Goal: Task Accomplishment & Management: Use online tool/utility

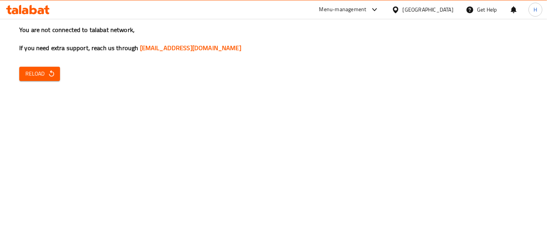
click at [367, 5] on div "Menu-management" at bounding box center [342, 9] width 47 height 9
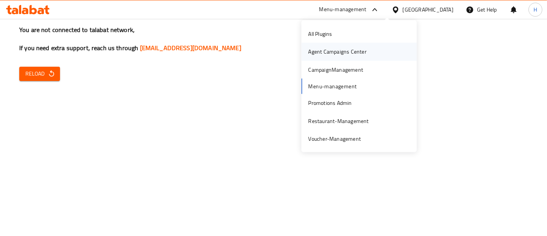
click at [330, 48] on div "Agent Campaigns Center" at bounding box center [337, 51] width 58 height 8
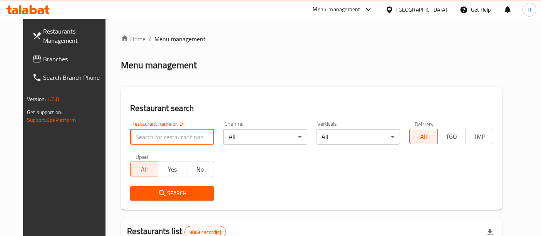
click at [156, 140] on input "search" at bounding box center [172, 136] width 84 height 15
click button "Search" at bounding box center [172, 193] width 84 height 14
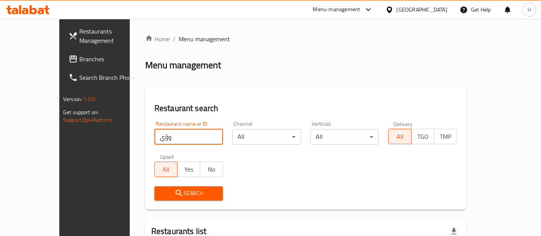
click at [156, 138] on input "وؤي" at bounding box center [188, 136] width 69 height 15
type input "mcd"
click button "Search" at bounding box center [188, 193] width 69 height 14
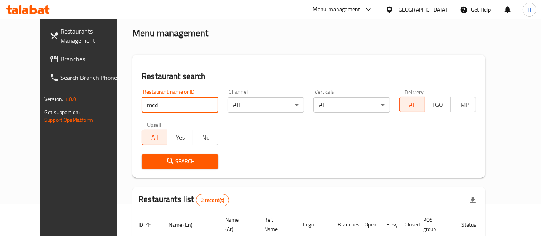
scroll to position [119, 0]
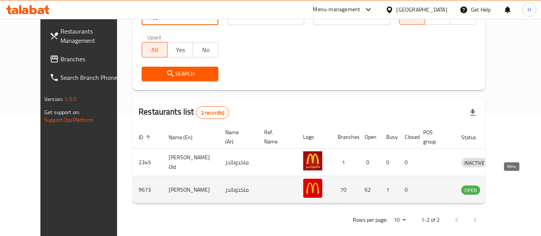
click at [508, 187] on icon "enhanced table" at bounding box center [507, 190] width 8 height 7
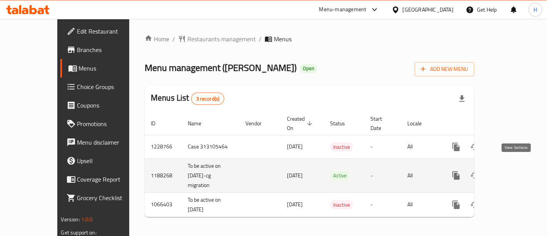
click at [521, 167] on link "enhanced table" at bounding box center [512, 175] width 18 height 18
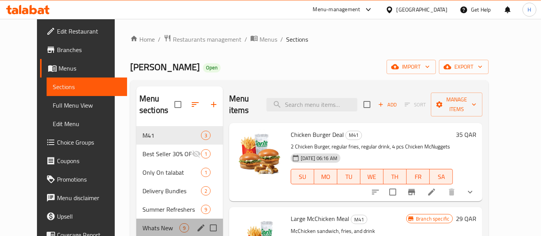
click at [136, 218] on div "Whats New 9" at bounding box center [179, 227] width 87 height 18
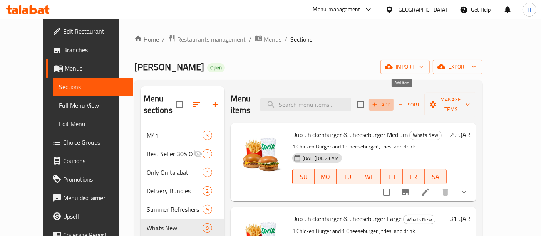
click at [378, 102] on icon "button" at bounding box center [374, 104] width 7 height 7
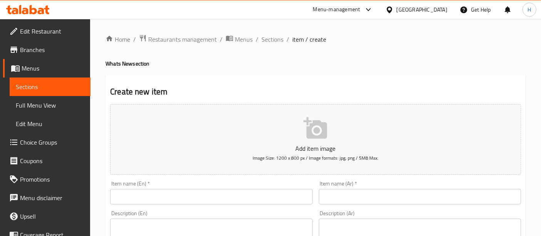
click at [210, 197] on input "text" at bounding box center [211, 196] width 202 height 15
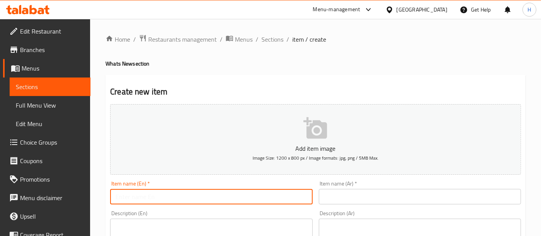
paste input "Mozzarella Sticks"
type input "Mozzarella Sticks"
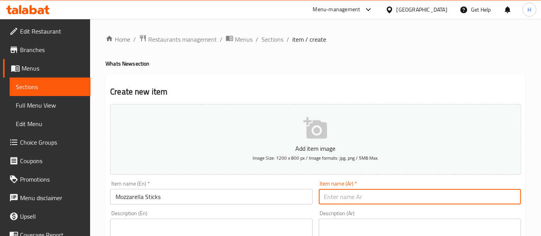
click at [371, 195] on input "text" at bounding box center [420, 196] width 202 height 15
paste input "أصابع الموزاريلا"
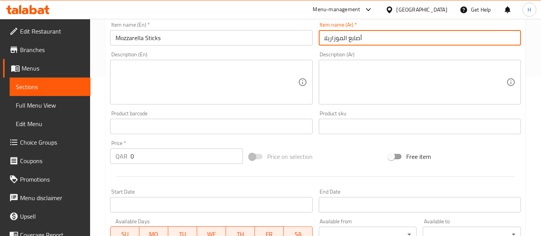
scroll to position [159, 0]
type input "أصابع الموزاريلا"
click at [152, 155] on input "0" at bounding box center [186, 154] width 112 height 15
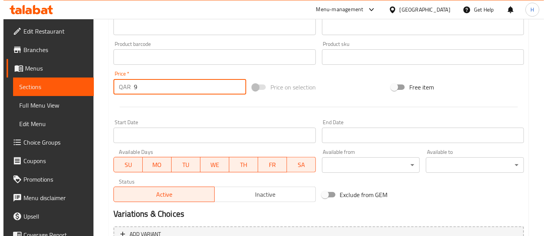
scroll to position [229, 0]
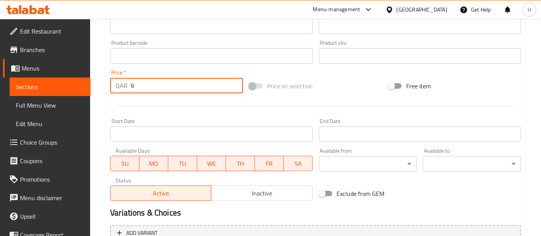
type input "9"
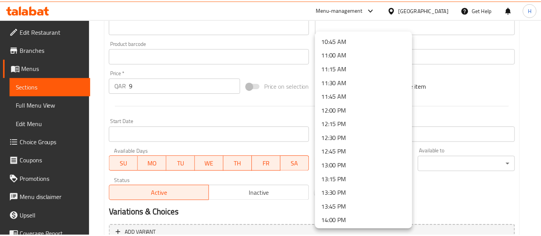
scroll to position [586, 0]
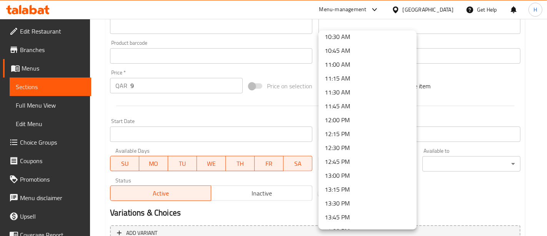
click at [354, 61] on li "11:00 AM" at bounding box center [368, 64] width 98 height 14
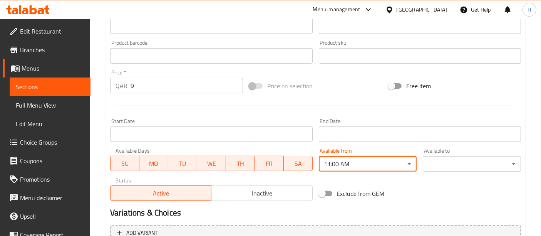
click at [344, 131] on input "Start Date" at bounding box center [420, 133] width 202 height 15
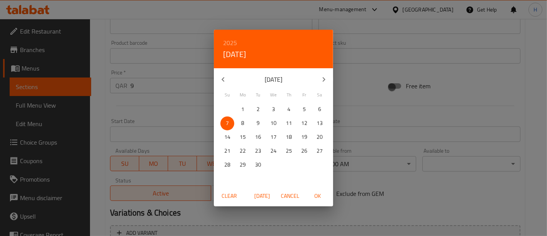
click at [241, 122] on span "8" at bounding box center [243, 123] width 14 height 10
click at [325, 198] on span "OK" at bounding box center [318, 196] width 18 height 10
type input "08-09-2025"
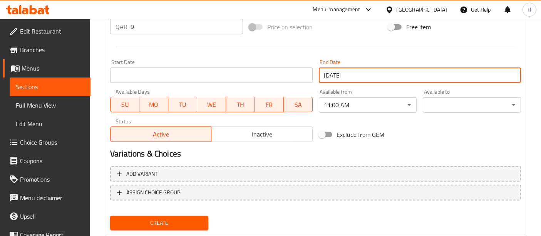
scroll to position [307, 0]
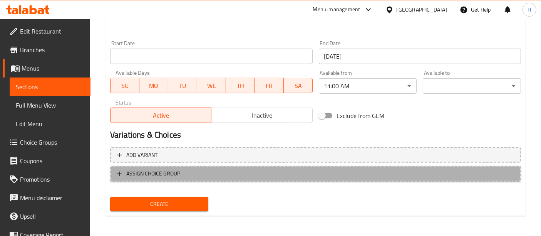
click at [192, 169] on span "ASSIGN CHOICE GROUP" at bounding box center [315, 174] width 397 height 10
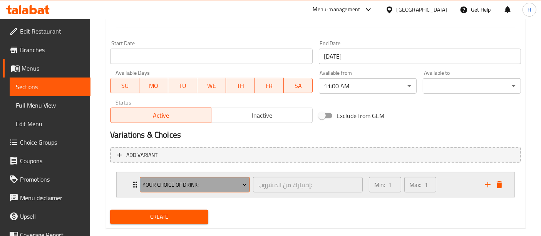
click at [180, 183] on span "Your Choice Of Drink:" at bounding box center [195, 185] width 104 height 10
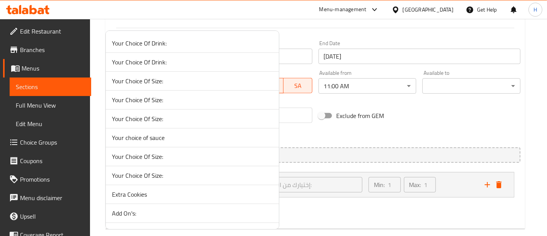
click at [156, 212] on span "Add On's:" at bounding box center [192, 212] width 161 height 9
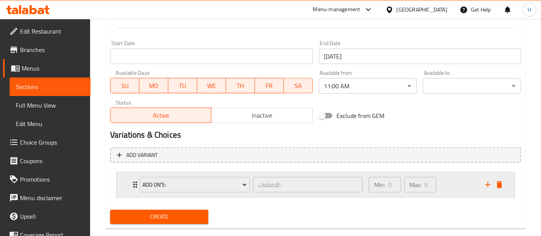
click at [453, 187] on div "Min: 0 ​ Max: 5 ​" at bounding box center [422, 184] width 116 height 25
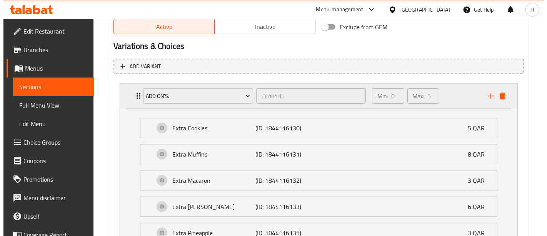
scroll to position [396, 0]
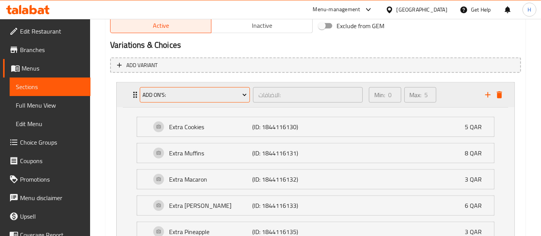
click at [231, 100] on button "Add On's:" at bounding box center [195, 94] width 110 height 15
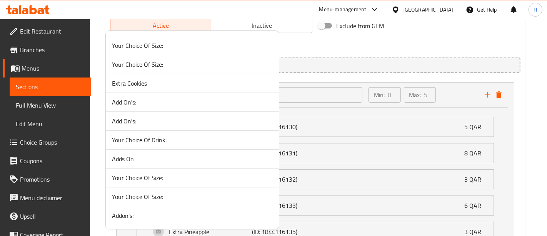
scroll to position [112, 0]
click at [160, 153] on span "Adds On" at bounding box center [192, 157] width 161 height 9
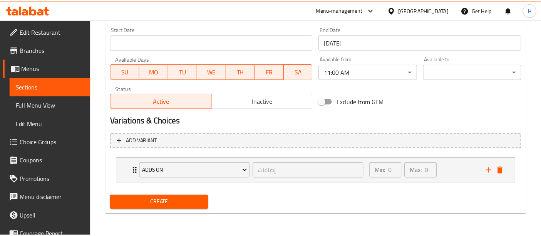
scroll to position [319, 0]
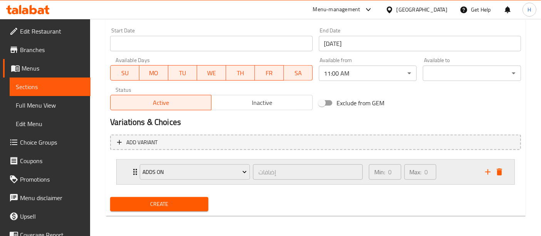
click at [444, 166] on div "Min: 0 ​ Max: 0 ​" at bounding box center [422, 171] width 116 height 25
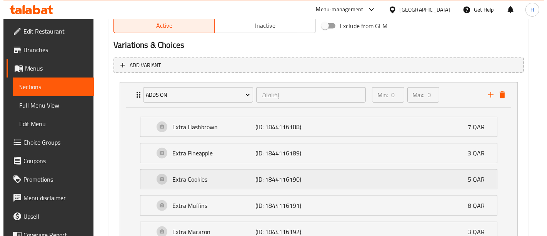
scroll to position [401, 0]
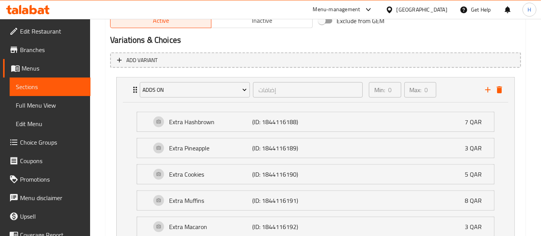
click at [210, 102] on div "Extra Hashbrown (ID: 1844116188) 7 QAR Name (En) Extra Hashbrown Name (En) Name…" at bounding box center [316, 188] width 398 height 172
click at [215, 87] on span "Adds On" at bounding box center [195, 90] width 104 height 10
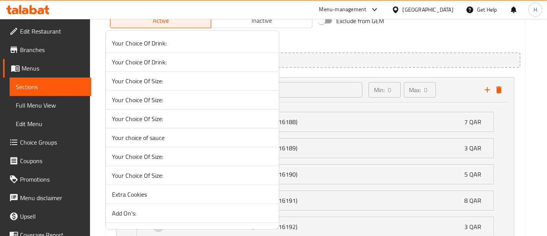
click at [207, 138] on span "Your choice of sauce" at bounding box center [192, 137] width 161 height 9
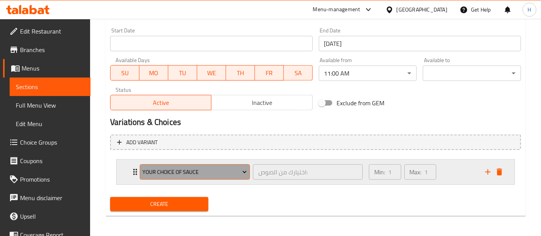
click at [215, 170] on span "Your choice of sauce" at bounding box center [195, 172] width 104 height 10
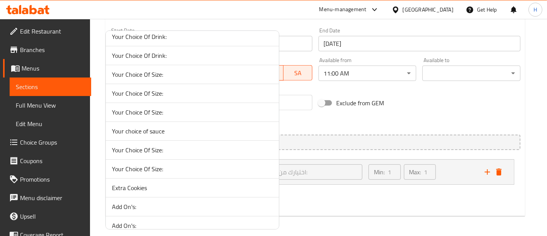
scroll to position [307, 0]
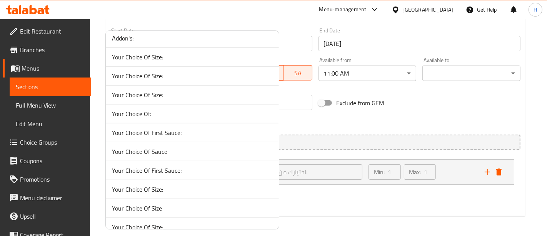
click at [189, 149] on span "Your Choice Of Sauce" at bounding box center [192, 151] width 161 height 9
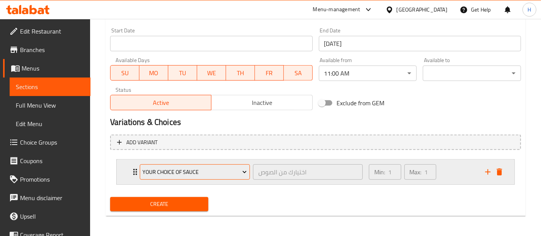
click at [209, 175] on button "Your Choice Of Sauce" at bounding box center [195, 171] width 110 height 15
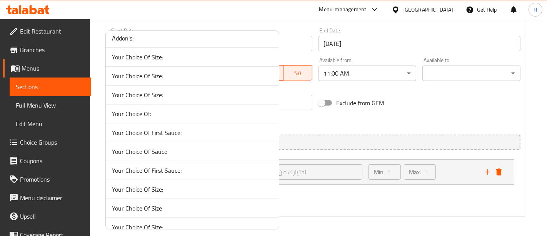
scroll to position [794, 0]
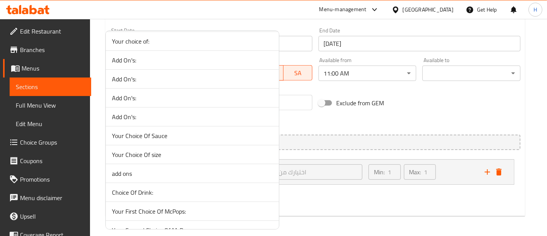
click at [209, 134] on span "Your Choice Of Sauce" at bounding box center [192, 135] width 161 height 9
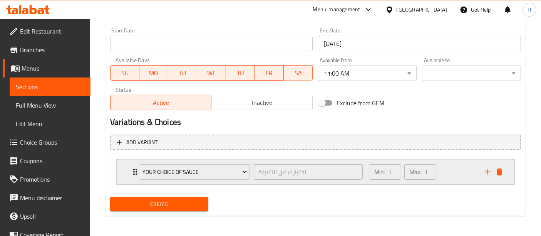
click at [448, 173] on div "Min: 1 ​ Max: 1 ​" at bounding box center [422, 171] width 116 height 25
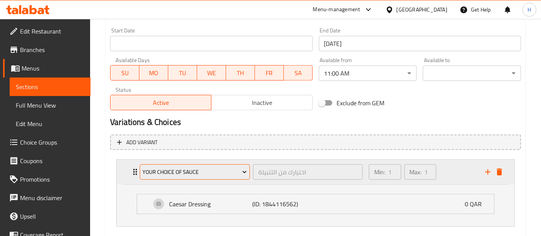
click at [210, 171] on span "Your Choice Of Sauce" at bounding box center [195, 172] width 104 height 10
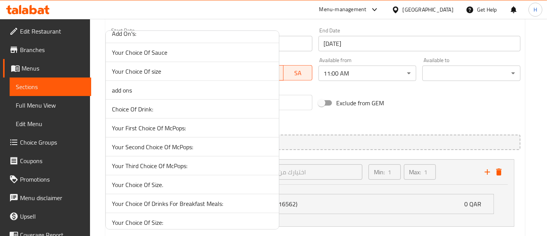
scroll to position [869, 0]
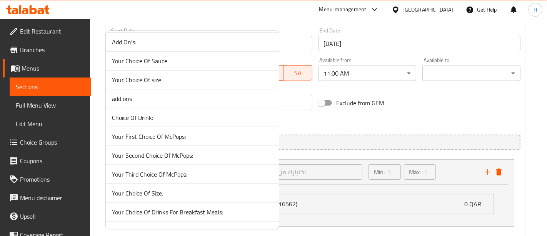
click at [181, 56] on span "Your Choice Of Sauce" at bounding box center [192, 60] width 161 height 9
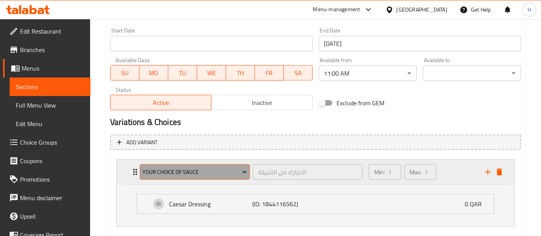
click at [192, 176] on button "Your Choice Of Sauce" at bounding box center [195, 171] width 110 height 15
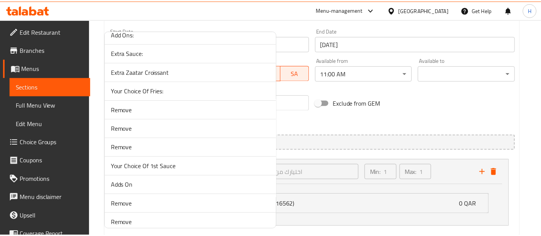
scroll to position [5857, 0]
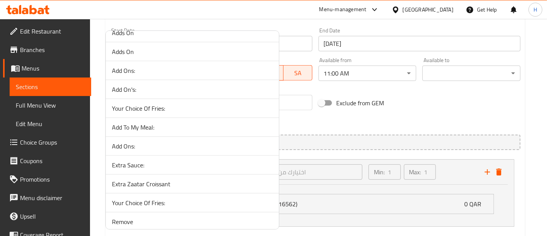
click at [165, 160] on span "Extra Sauce:" at bounding box center [192, 164] width 161 height 9
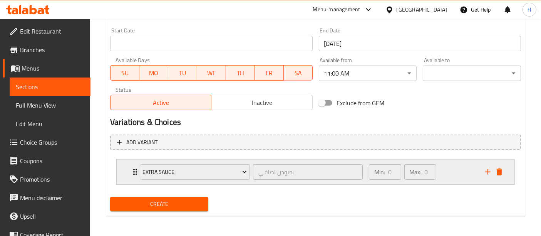
click at [456, 163] on div "Min: 0 ​ Max: 0 ​" at bounding box center [422, 171] width 116 height 25
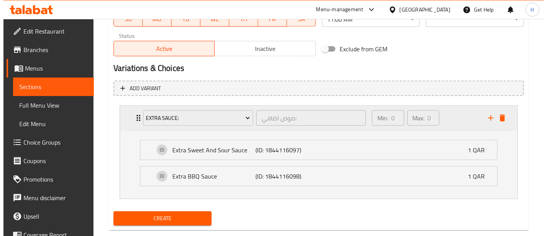
scroll to position [376, 0]
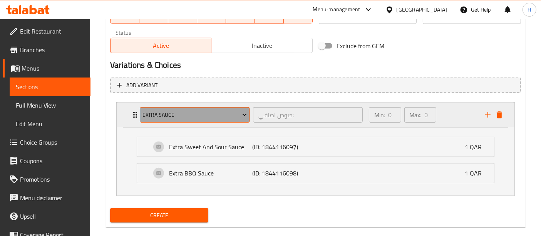
click at [203, 110] on span "Extra Sauce:" at bounding box center [195, 115] width 104 height 10
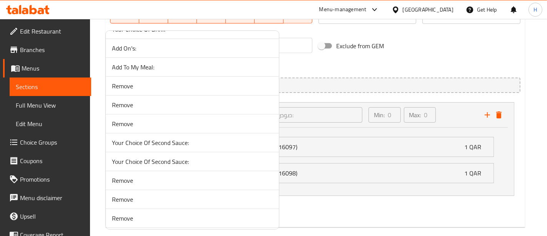
scroll to position [4994, 0]
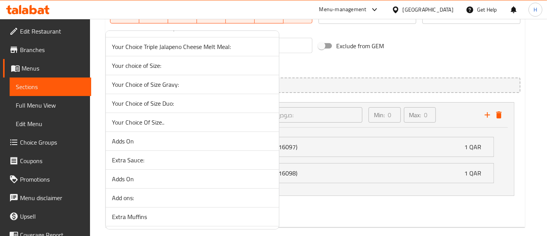
click at [184, 155] on span "Extra Sauce:" at bounding box center [192, 159] width 161 height 9
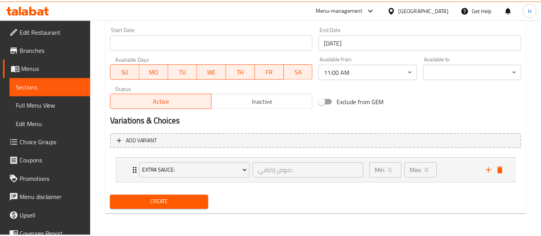
scroll to position [319, 0]
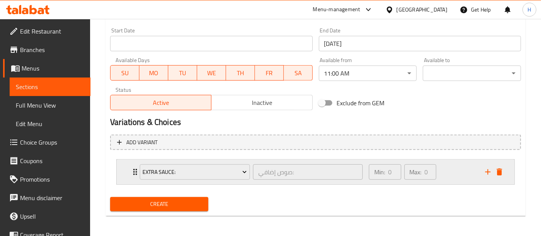
click at [443, 171] on div "Min: 0 ​ Max: 0 ​" at bounding box center [422, 171] width 116 height 25
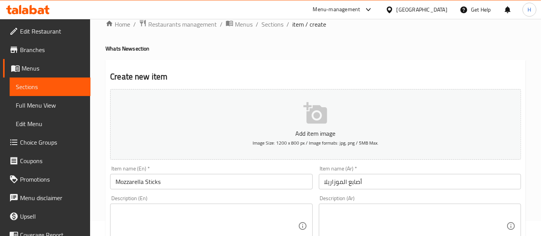
scroll to position [0, 0]
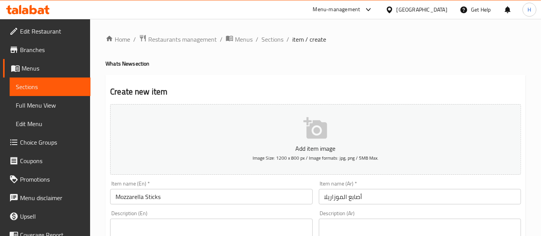
click at [296, 151] on p "Add item image" at bounding box center [315, 148] width 387 height 9
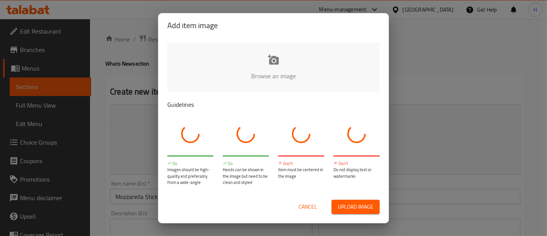
click at [286, 81] on input "file" at bounding box center [533, 78] width 733 height 72
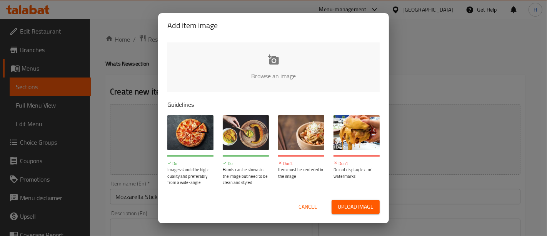
type input "C:\fakepath\Mozzarella-Sticks.jpg"
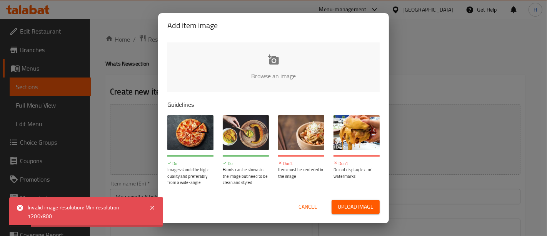
click at [349, 203] on span "Upload image" at bounding box center [356, 207] width 36 height 10
click at [309, 206] on span "Cancel" at bounding box center [308, 207] width 18 height 10
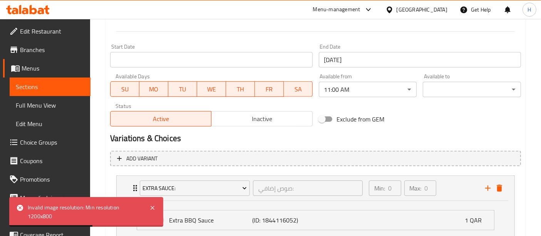
scroll to position [465, 0]
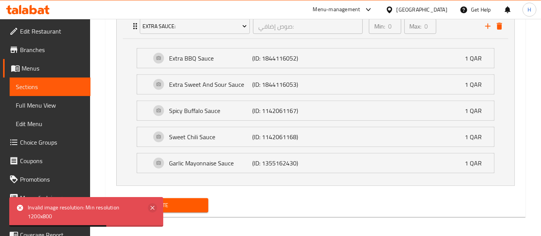
click at [150, 207] on icon at bounding box center [152, 207] width 9 height 9
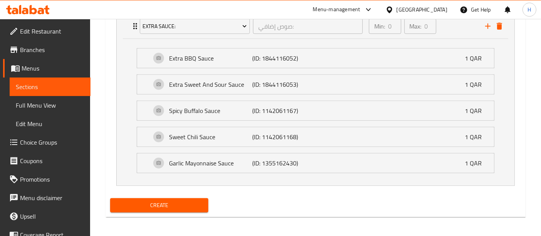
click at [169, 201] on span "Create" at bounding box center [159, 205] width 86 height 10
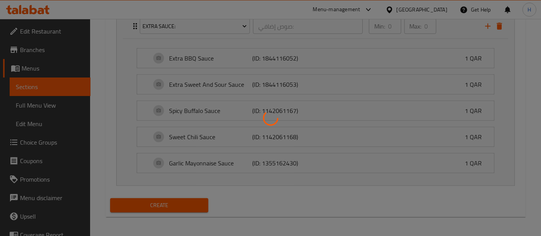
type input "0"
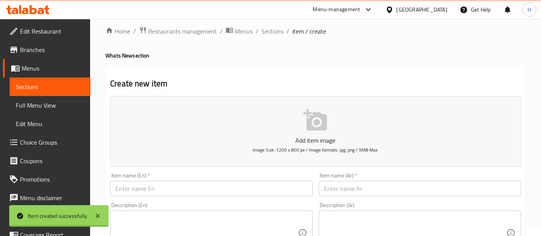
scroll to position [0, 0]
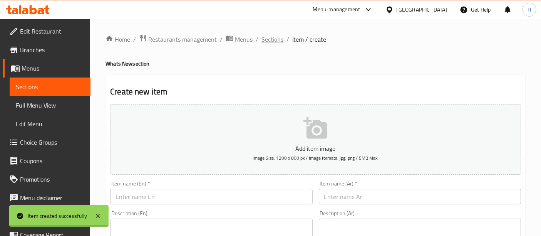
click at [274, 38] on span "Sections" at bounding box center [272, 39] width 22 height 9
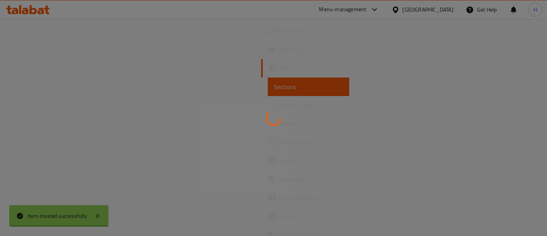
click at [265, 112] on div at bounding box center [273, 118] width 547 height 236
click at [218, 144] on div at bounding box center [273, 118] width 547 height 236
click at [326, 82] on div at bounding box center [273, 118] width 547 height 236
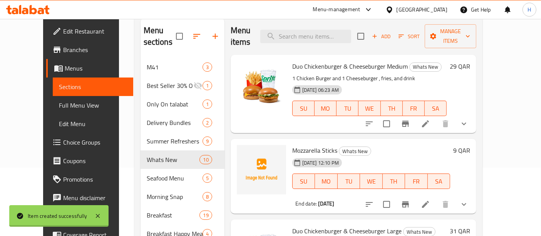
scroll to position [70, 0]
